Goal: Task Accomplishment & Management: Use online tool/utility

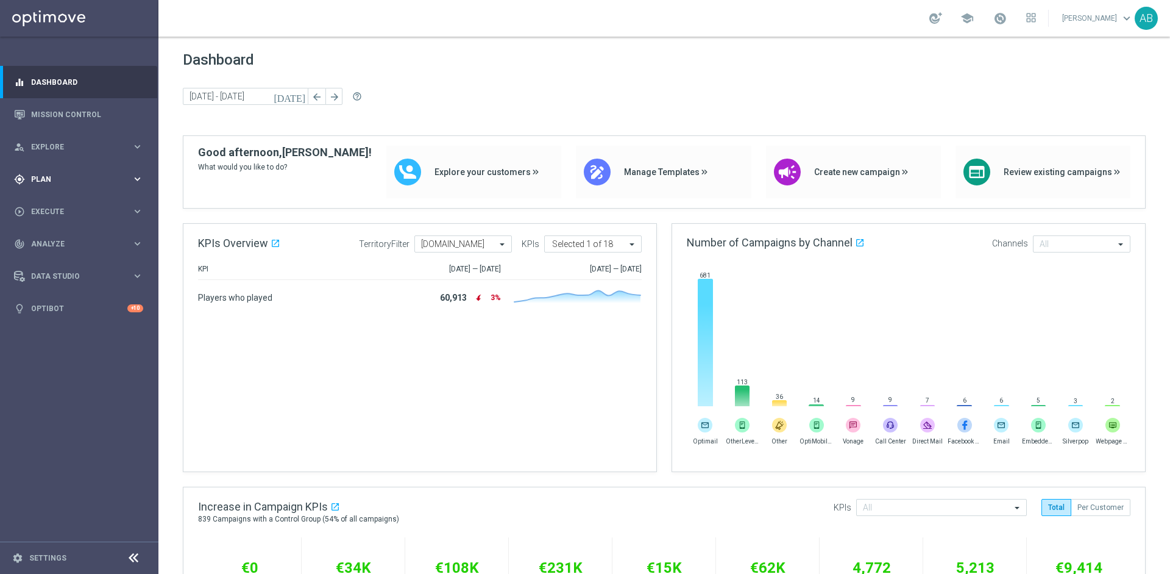
click at [99, 180] on span "Plan" at bounding box center [81, 179] width 101 height 7
click at [57, 113] on link "Mission Control" at bounding box center [87, 114] width 112 height 32
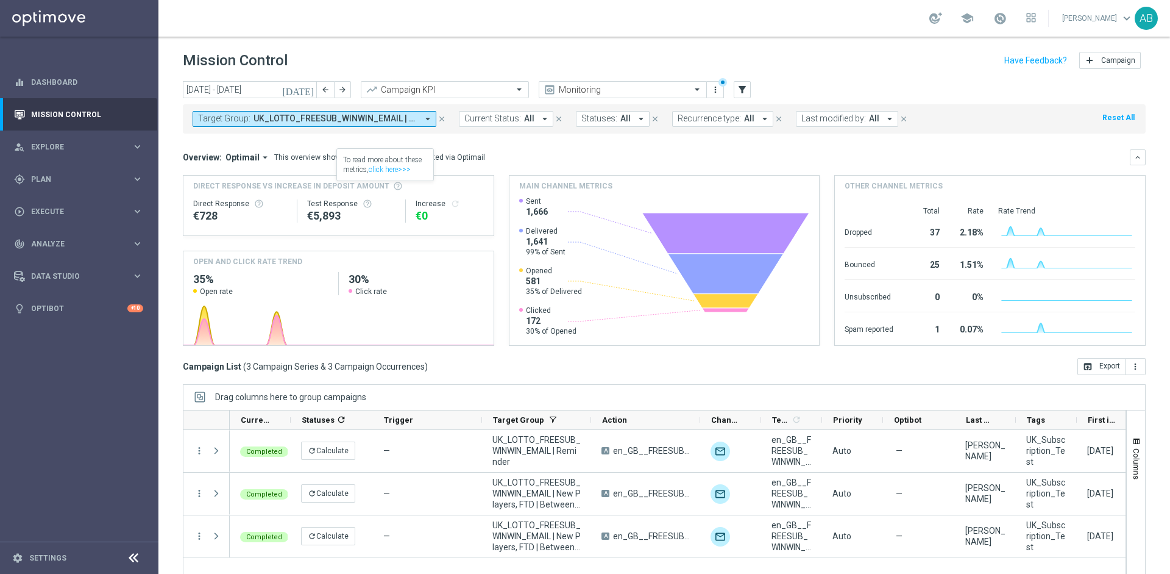
click at [442, 116] on icon "close" at bounding box center [442, 119] width 9 height 9
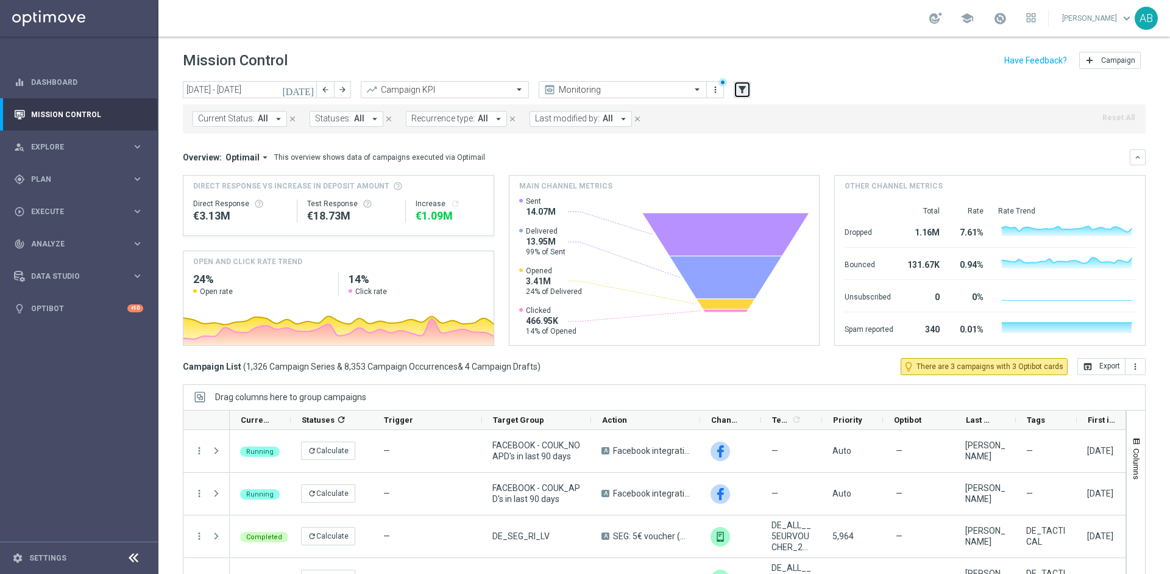
click at [737, 95] on button "filter_alt" at bounding box center [742, 89] width 17 height 17
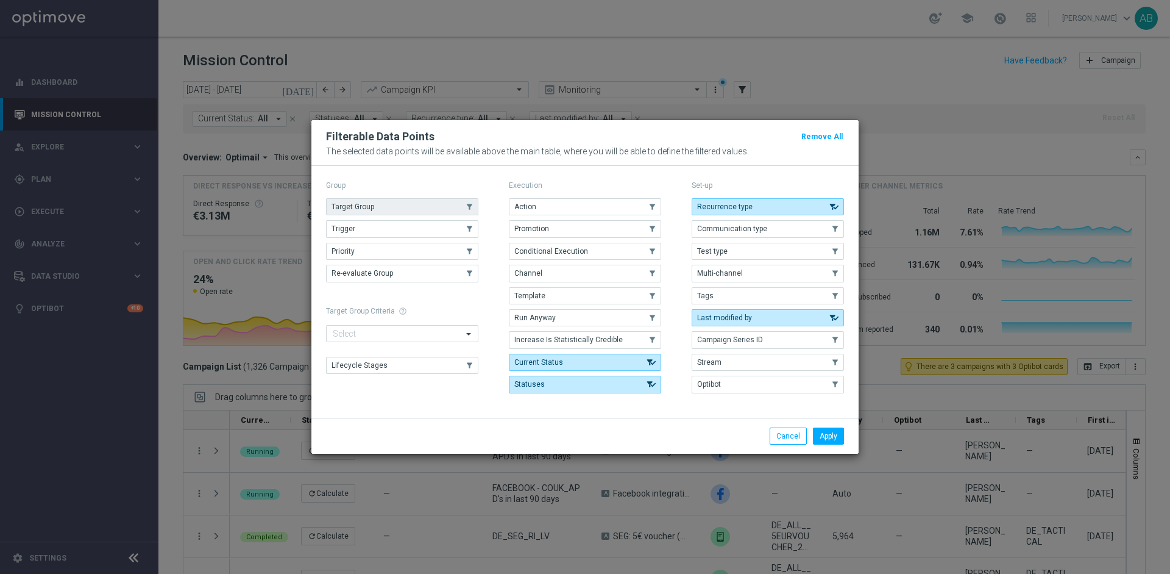
click at [400, 201] on button "Target Group" at bounding box center [402, 206] width 152 height 17
click at [820, 439] on button "Apply" at bounding box center [828, 435] width 31 height 17
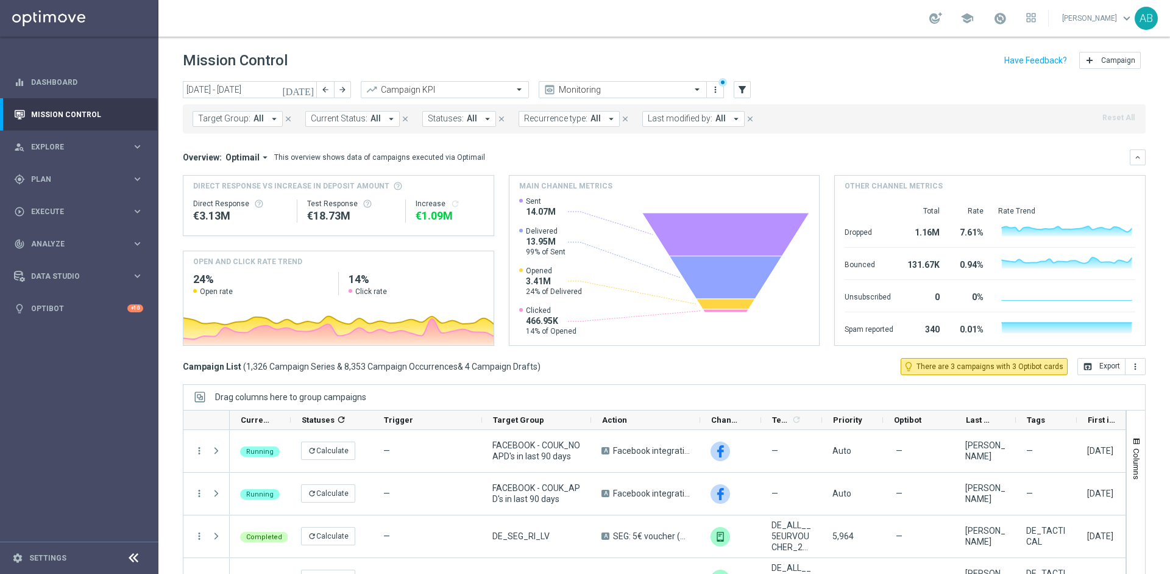
click at [272, 118] on icon "arrow_drop_down" at bounding box center [274, 118] width 11 height 11
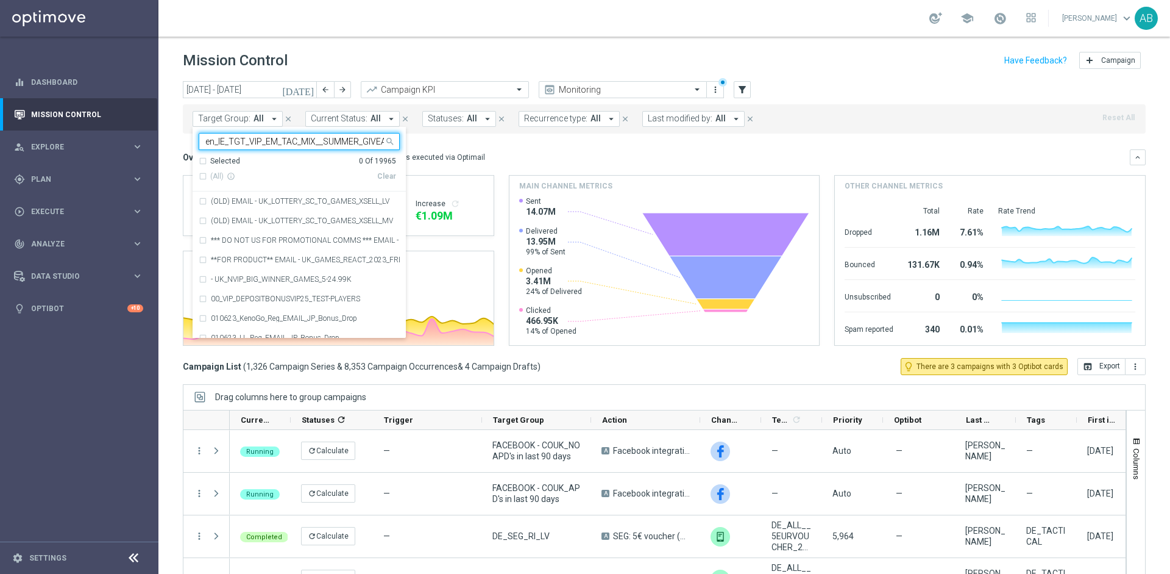
scroll to position [0, 18]
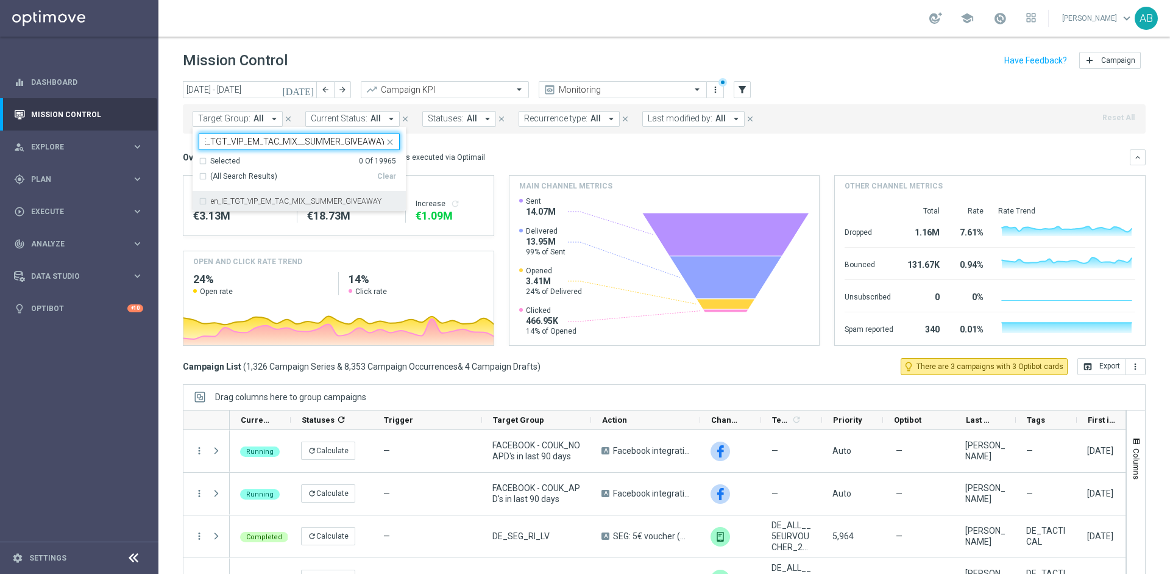
click at [246, 196] on div "en_IE_TGT_VIP_EM_TAC_MIX__SUMMER_GIVEAWAY" at bounding box center [299, 201] width 201 height 20
type input "en_IE_TGT_VIP_EM_TAC_MIX__SUMMER_GIVEAWAY"
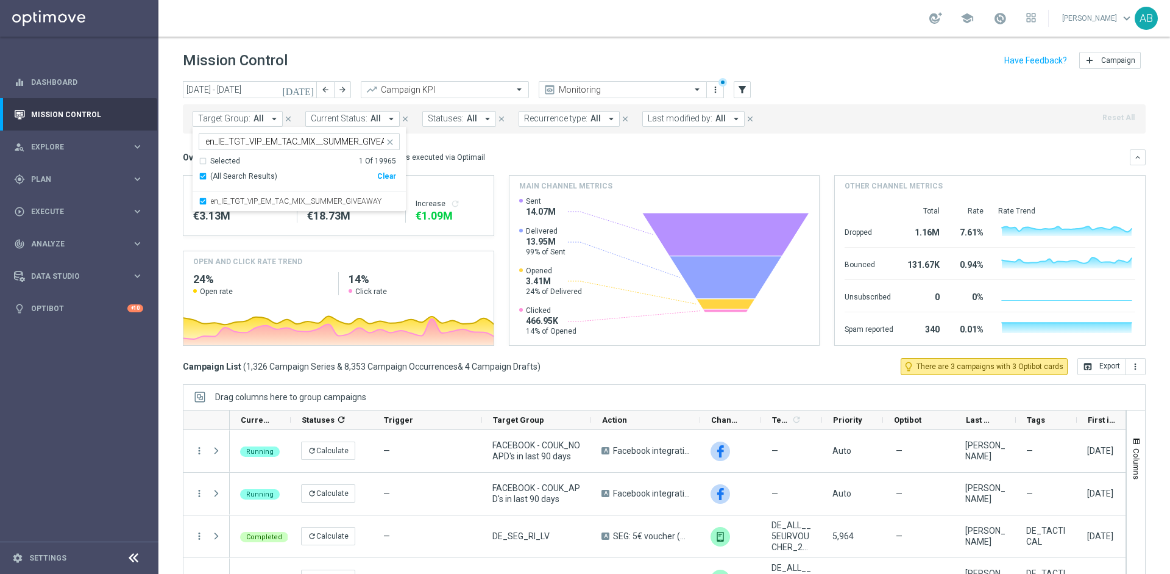
click at [436, 58] on div "Mission Control add Campaign" at bounding box center [664, 61] width 963 height 24
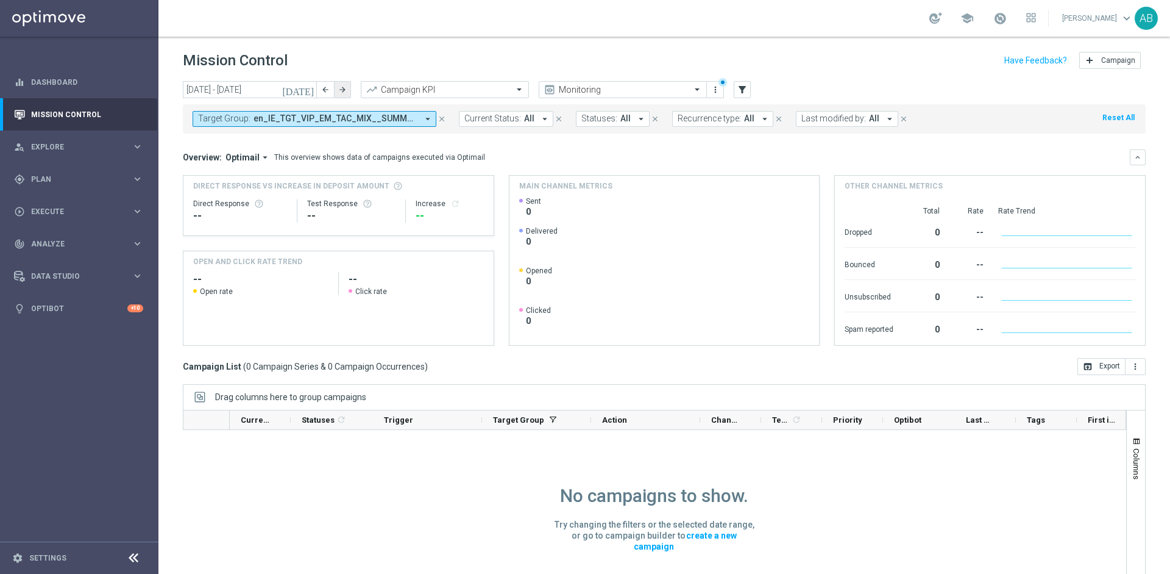
click at [344, 93] on button "arrow_forward" at bounding box center [342, 89] width 17 height 17
type input "[DATE] - [DATE]"
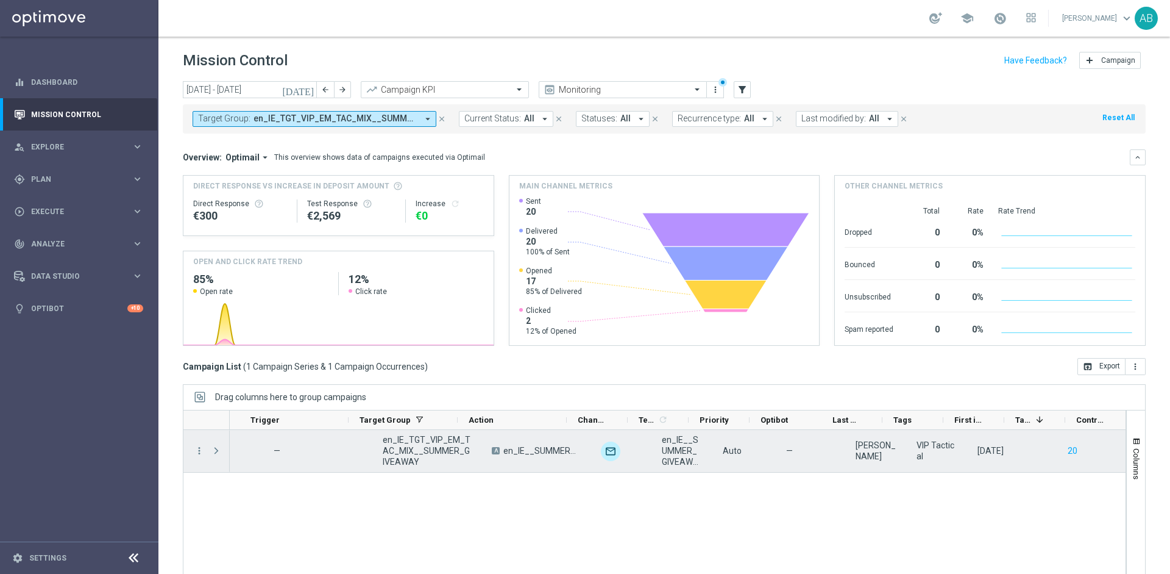
scroll to position [0, 132]
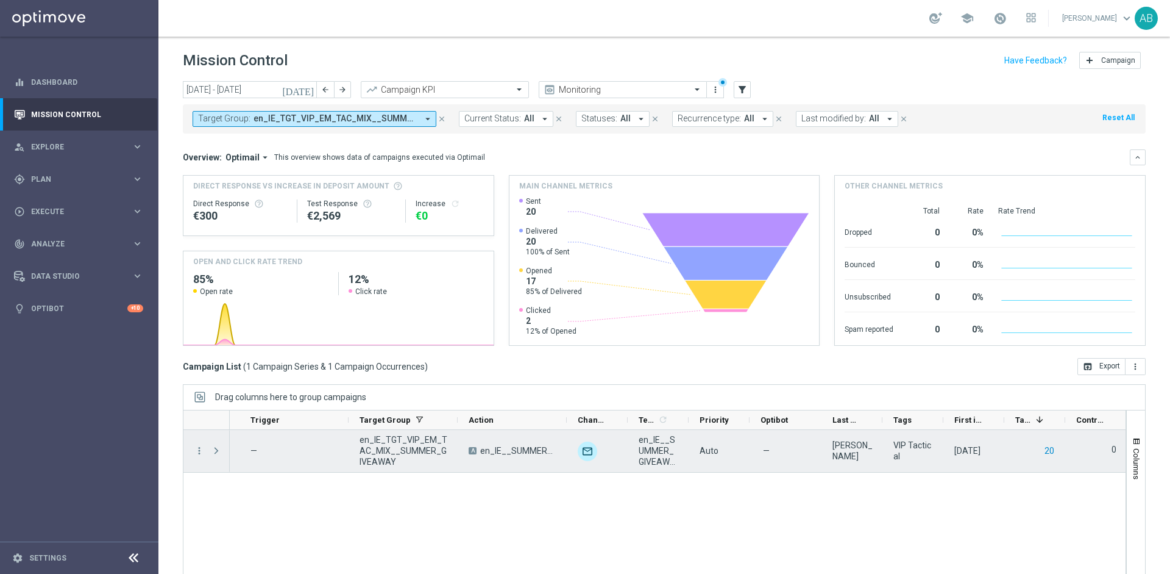
click at [1051, 450] on button "20" at bounding box center [1050, 450] width 12 height 15
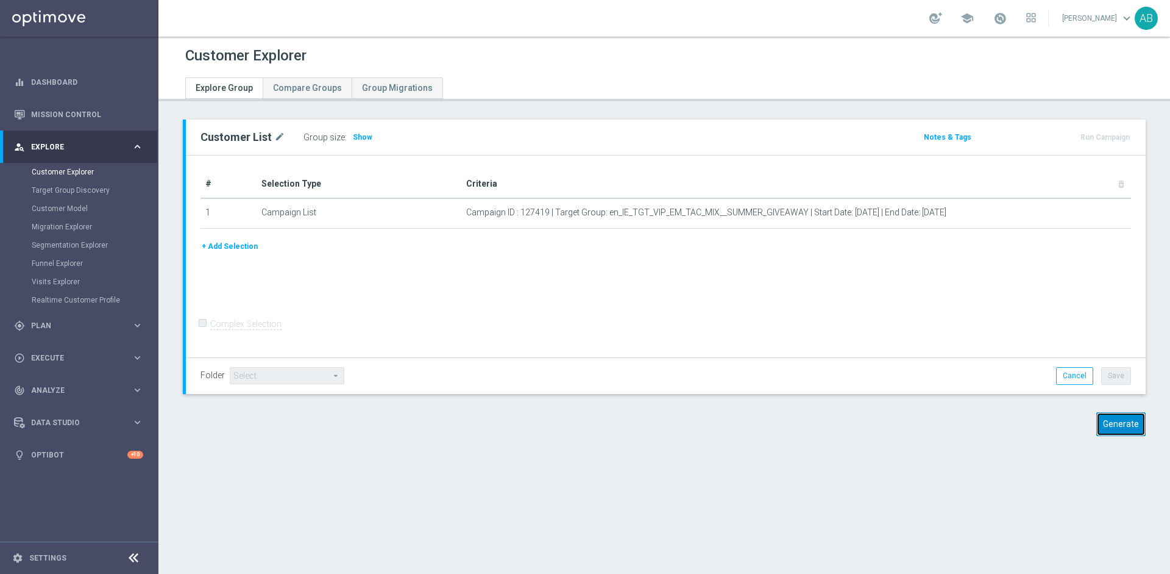
click at [1126, 422] on button "Generate" at bounding box center [1121, 424] width 49 height 24
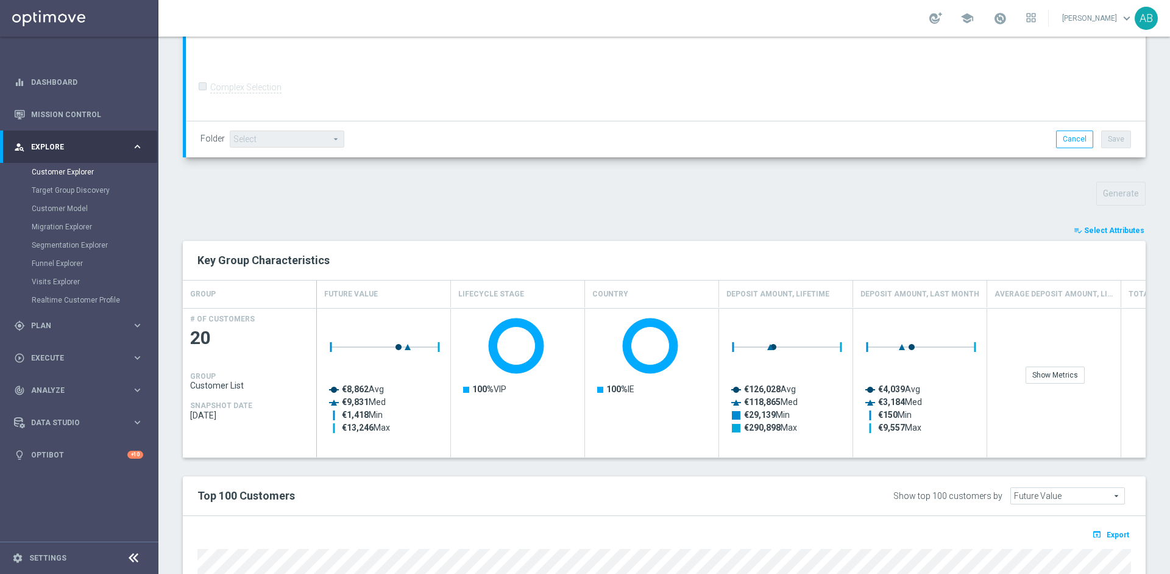
scroll to position [315, 0]
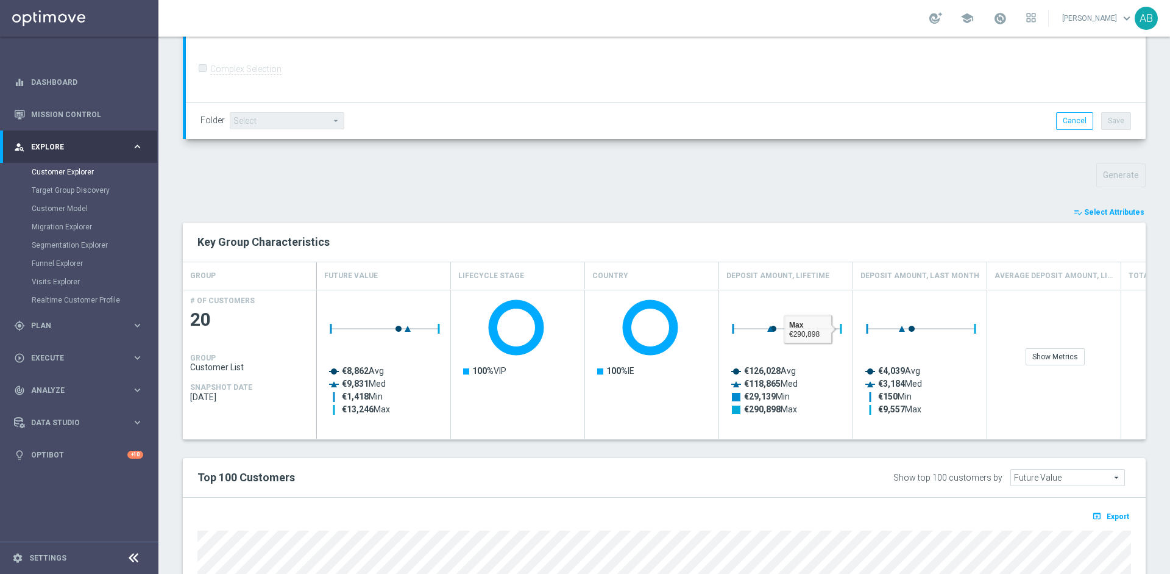
click at [1116, 208] on span "Select Attributes" at bounding box center [1114, 212] width 60 height 9
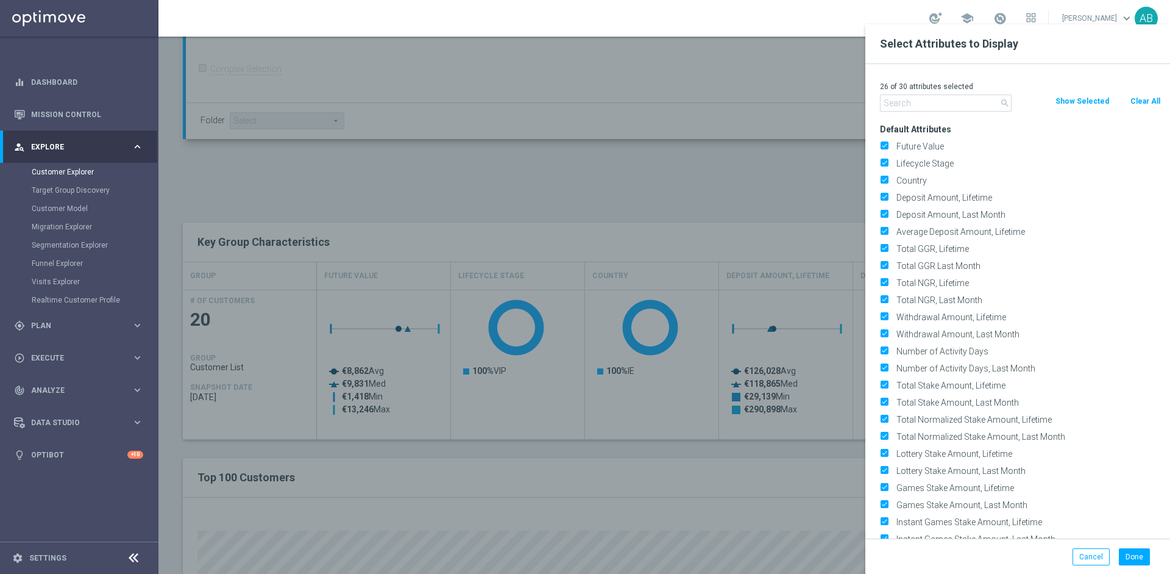
click at [1147, 102] on button "Clear All" at bounding box center [1146, 100] width 32 height 13
checkbox input "false"
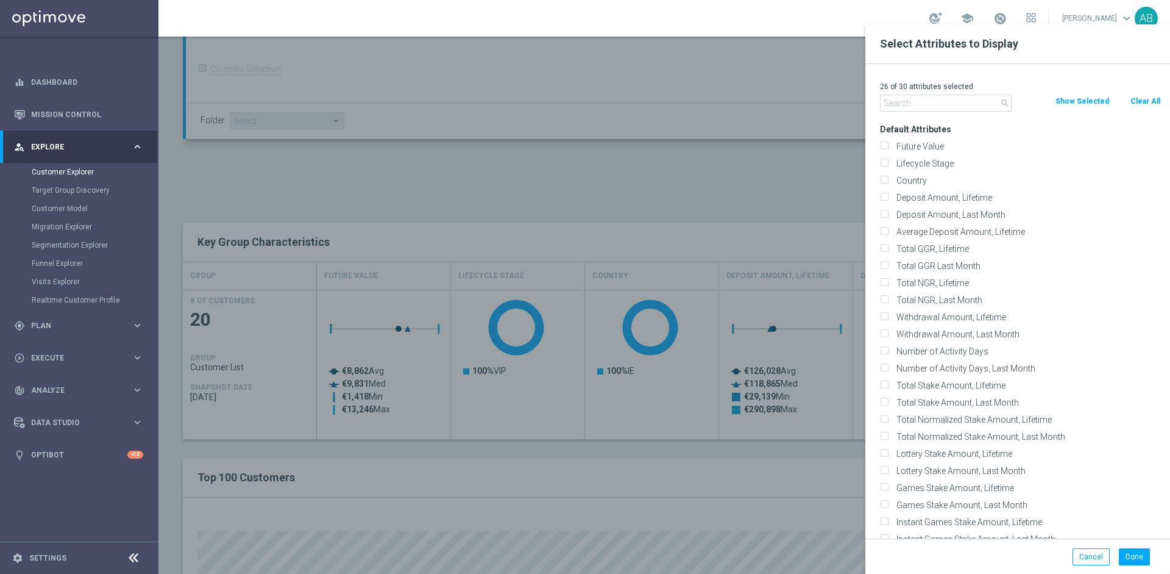
checkbox input "false"
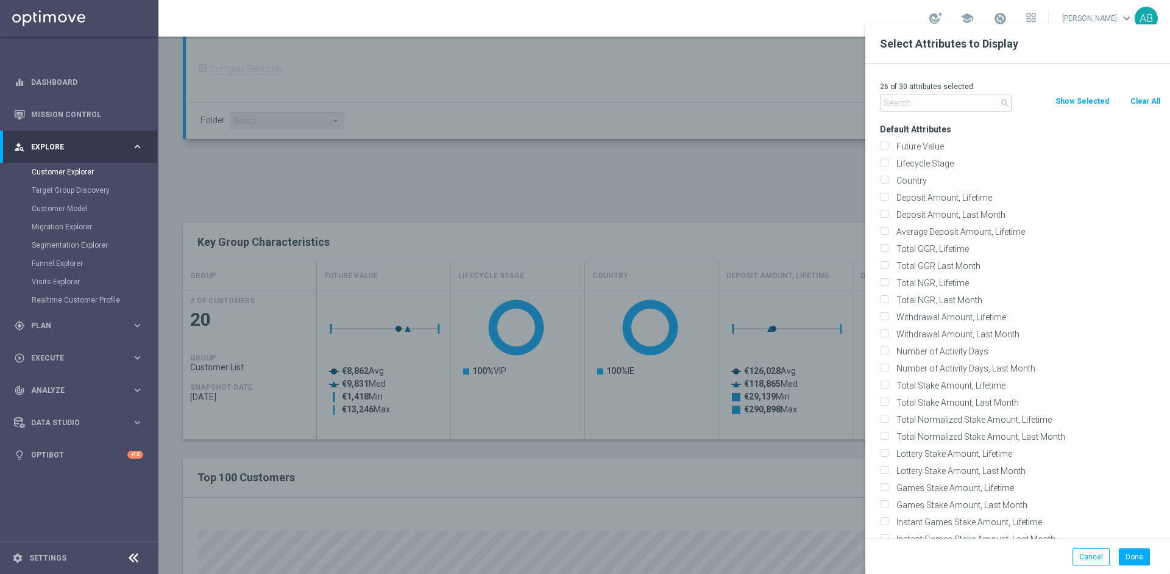
checkbox input "false"
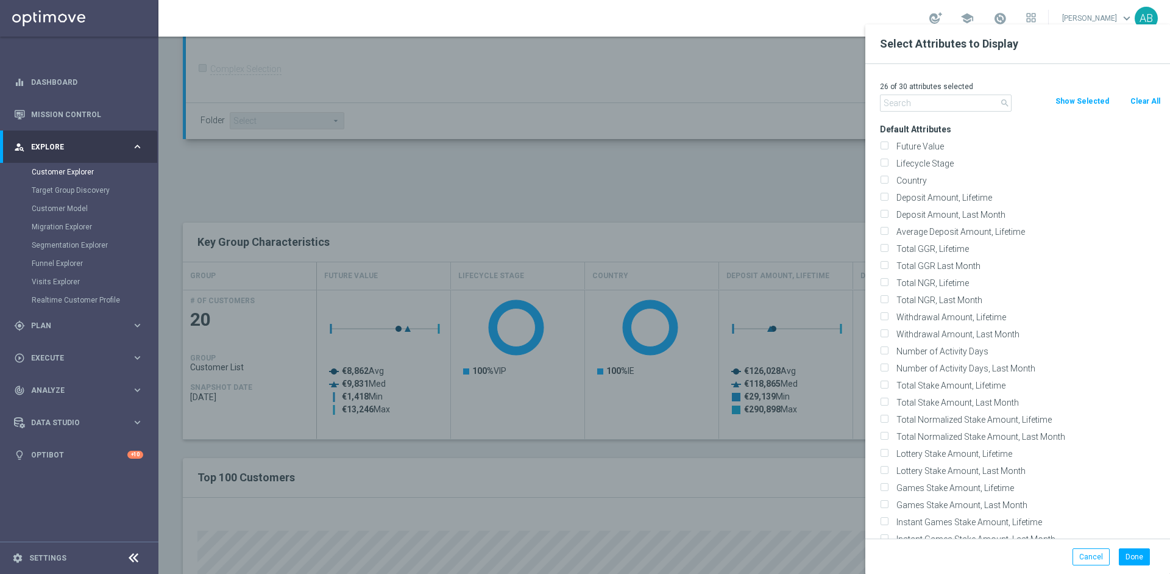
checkbox input "false"
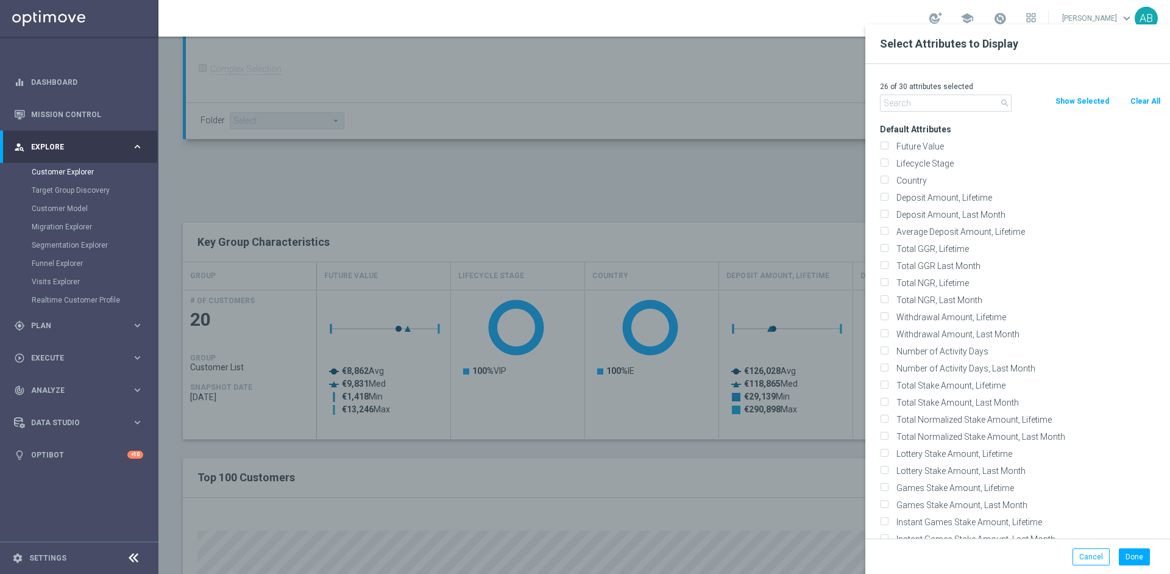
checkbox input "false"
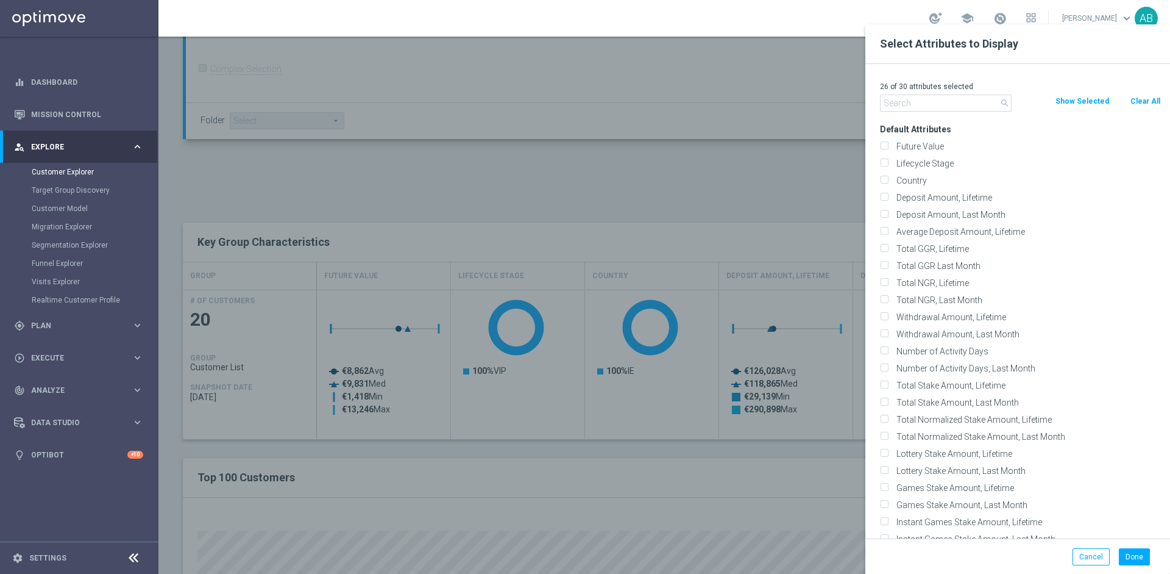
checkbox input "false"
click at [937, 105] on input "text" at bounding box center [946, 102] width 132 height 17
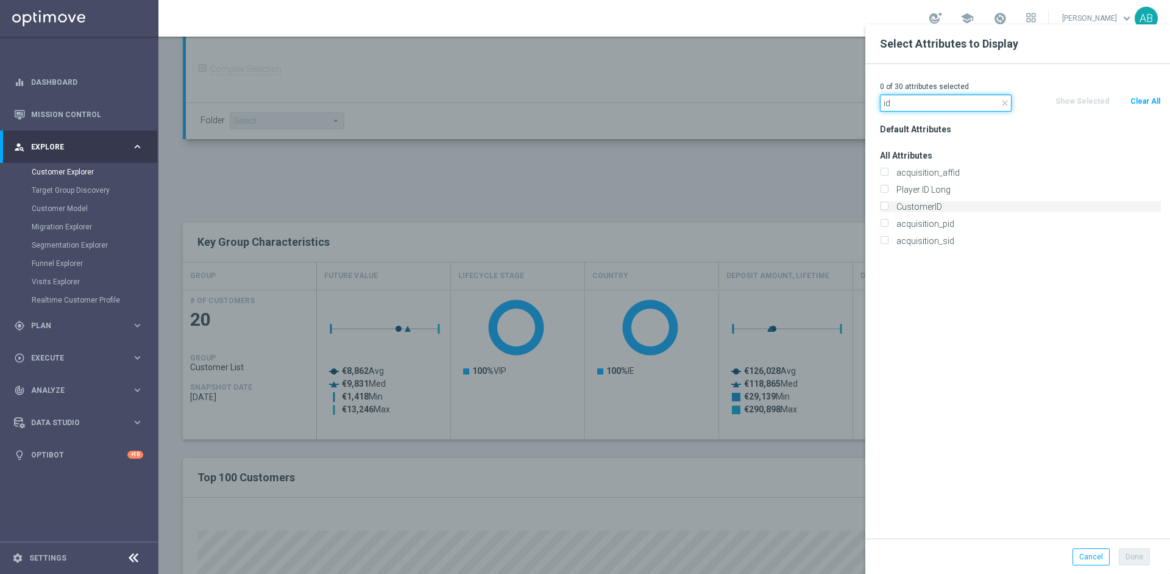
type input "id"
click at [927, 207] on label "CustomerID" at bounding box center [1026, 206] width 269 height 11
click at [888, 207] on input "CustomerID" at bounding box center [884, 208] width 8 height 8
checkbox input "true"
click at [1134, 559] on button "Done" at bounding box center [1134, 556] width 31 height 17
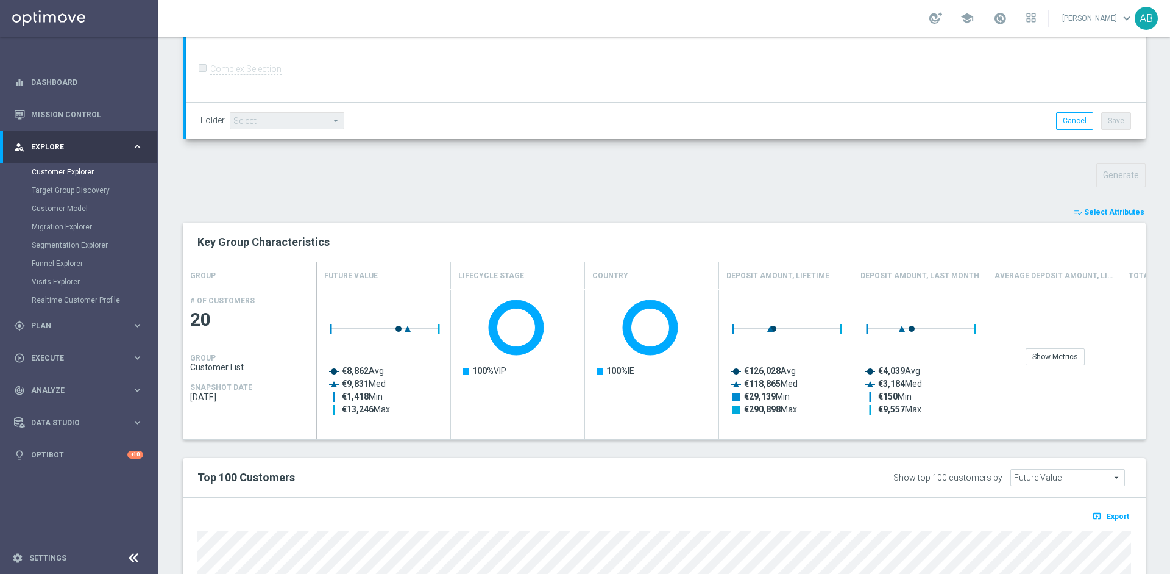
type input "Search"
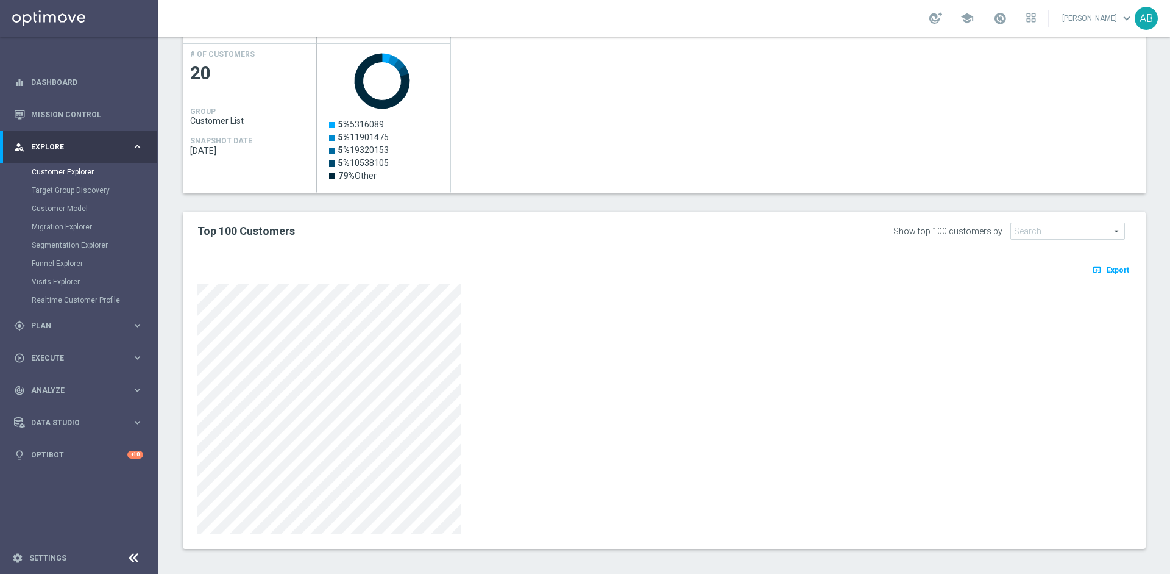
scroll to position [564, 0]
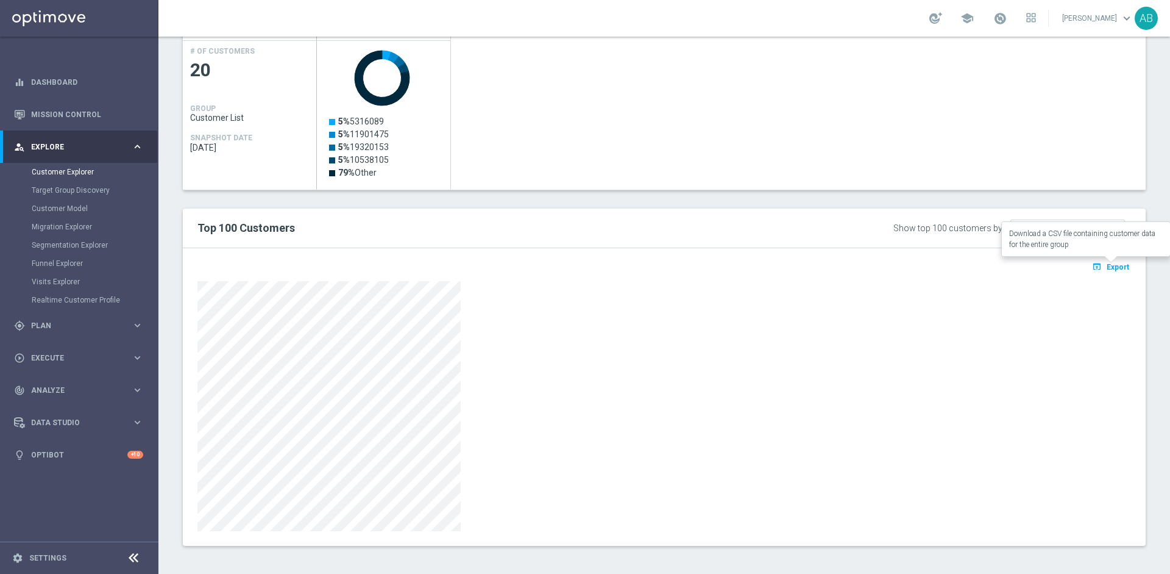
click at [1117, 266] on span "Export" at bounding box center [1118, 267] width 23 height 9
click at [504, 218] on div "Top 100 Customers" at bounding box center [465, 228] width 555 height 21
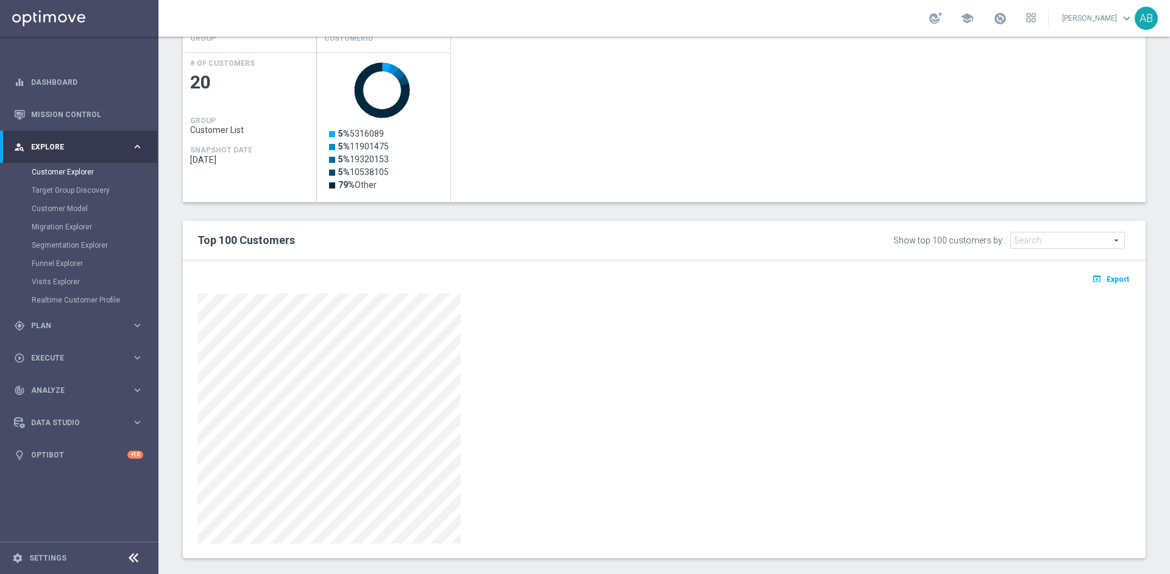
click at [385, 555] on div "open_in_browser Export" at bounding box center [664, 408] width 963 height 297
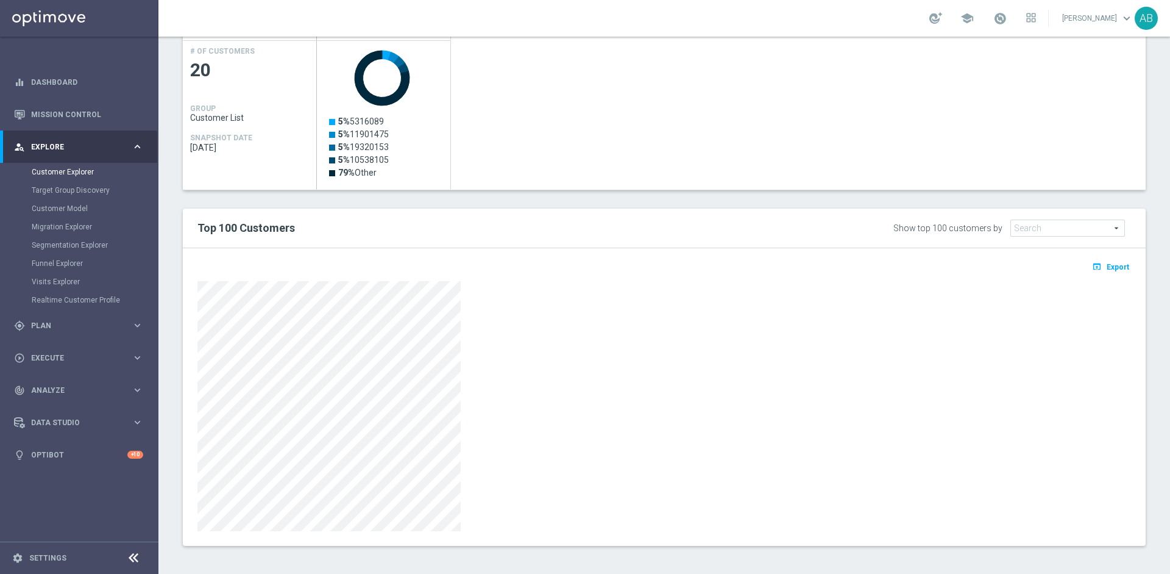
drag, startPoint x: 507, startPoint y: 534, endPoint x: 444, endPoint y: 574, distance: 75.1
click at [444, 573] on html "equalizer Dashboard Mission Control" at bounding box center [585, 287] width 1170 height 574
click at [54, 138] on div "person_search Explore keyboard_arrow_right" at bounding box center [78, 146] width 157 height 32
click at [65, 185] on div "gps_fixed Plan keyboard_arrow_right" at bounding box center [78, 179] width 157 height 32
